Goal: Navigation & Orientation: Find specific page/section

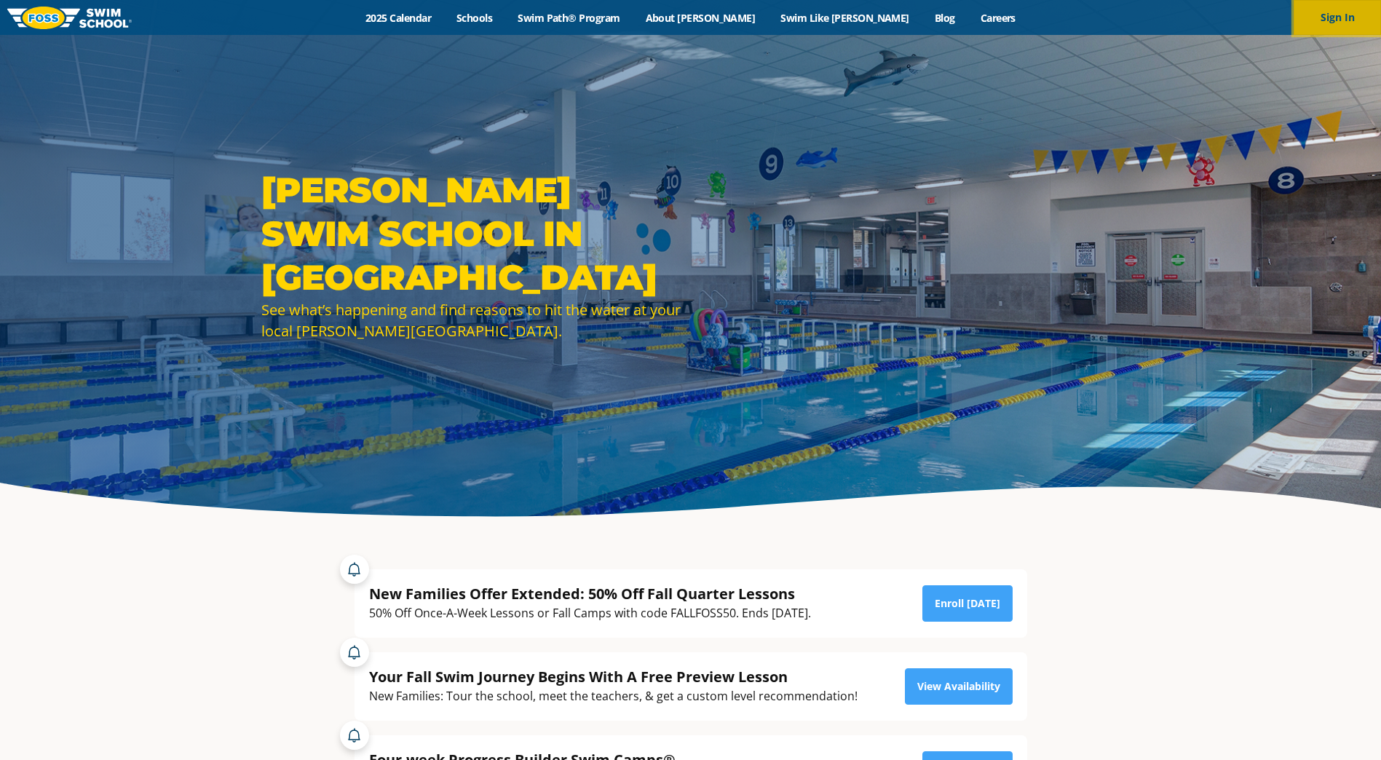
click at [1340, 9] on button "Sign In" at bounding box center [1337, 17] width 87 height 35
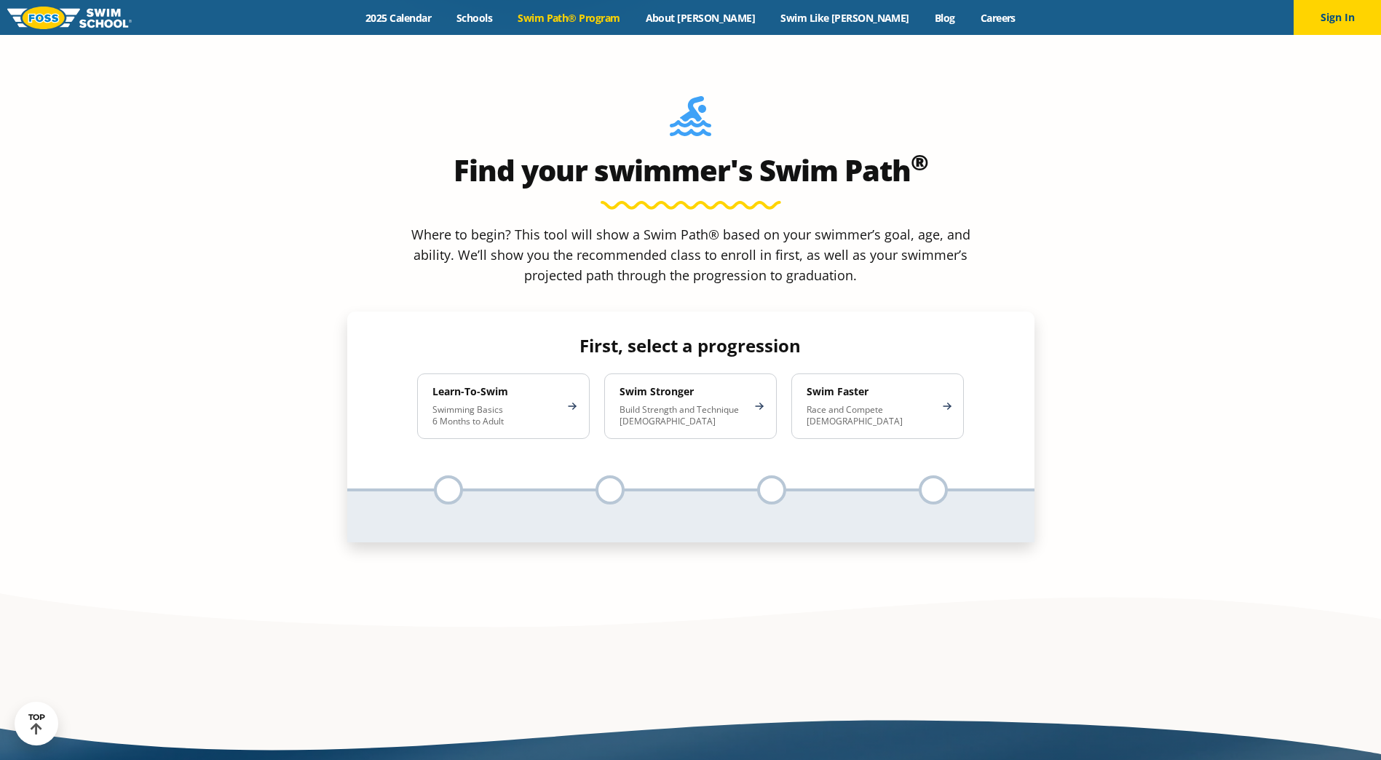
scroll to position [1529, 0]
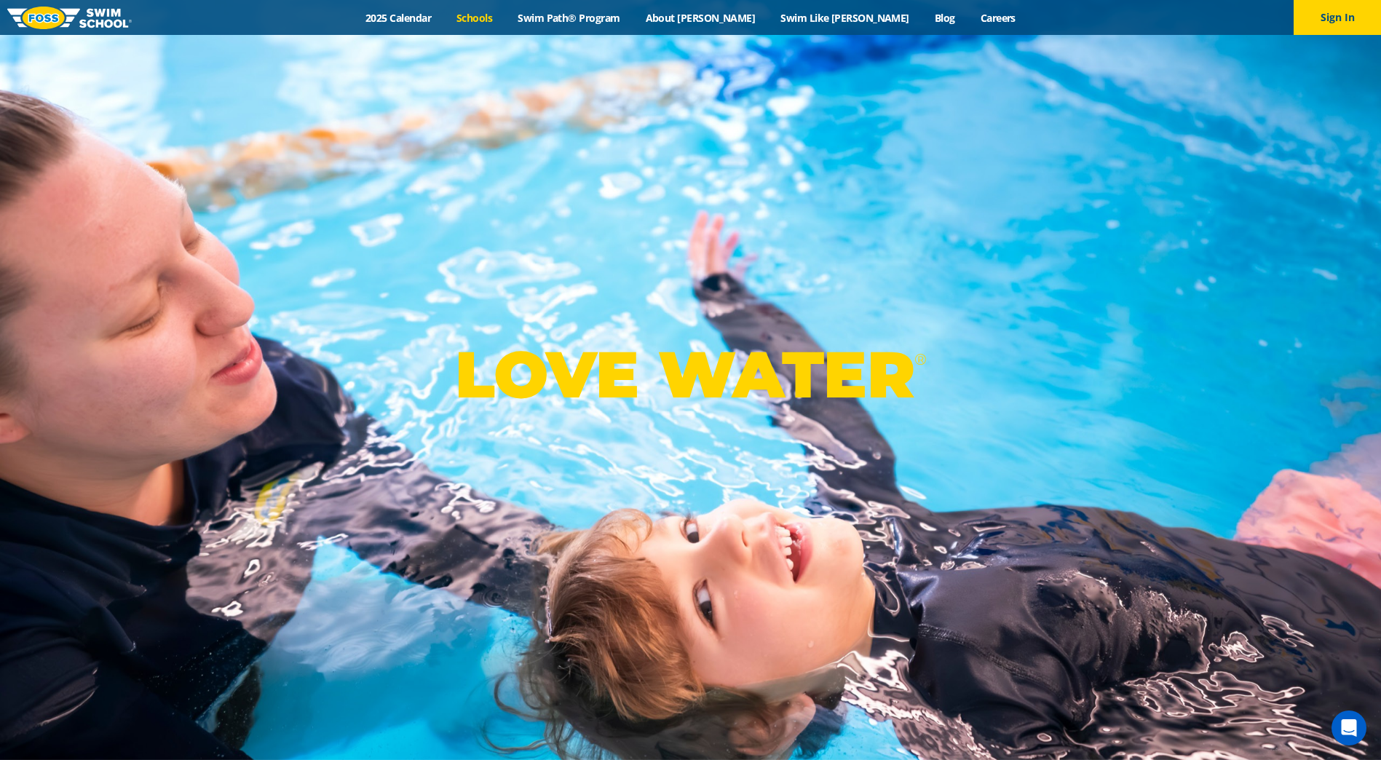
click at [505, 16] on link "Schools" at bounding box center [474, 18] width 61 height 14
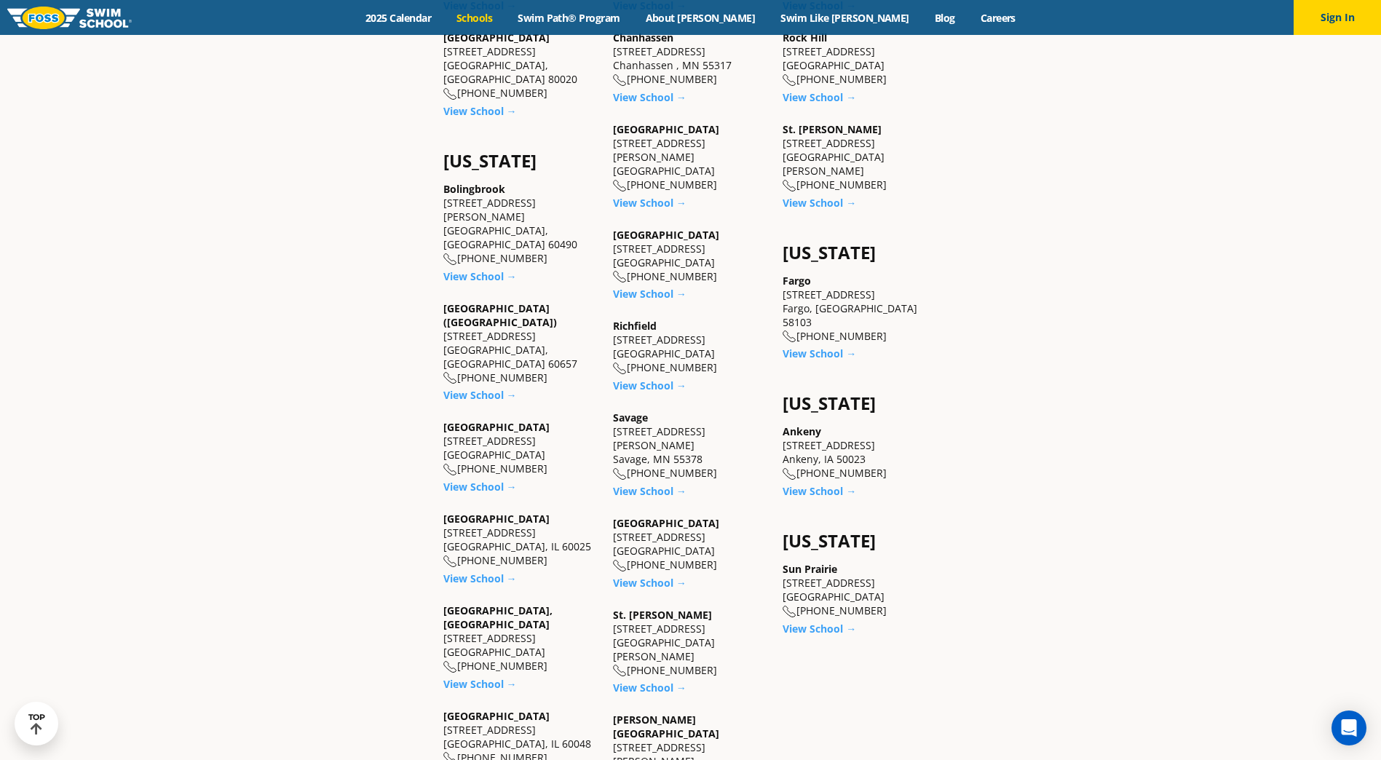
scroll to position [1019, 0]
